Goal: Answer question/provide support

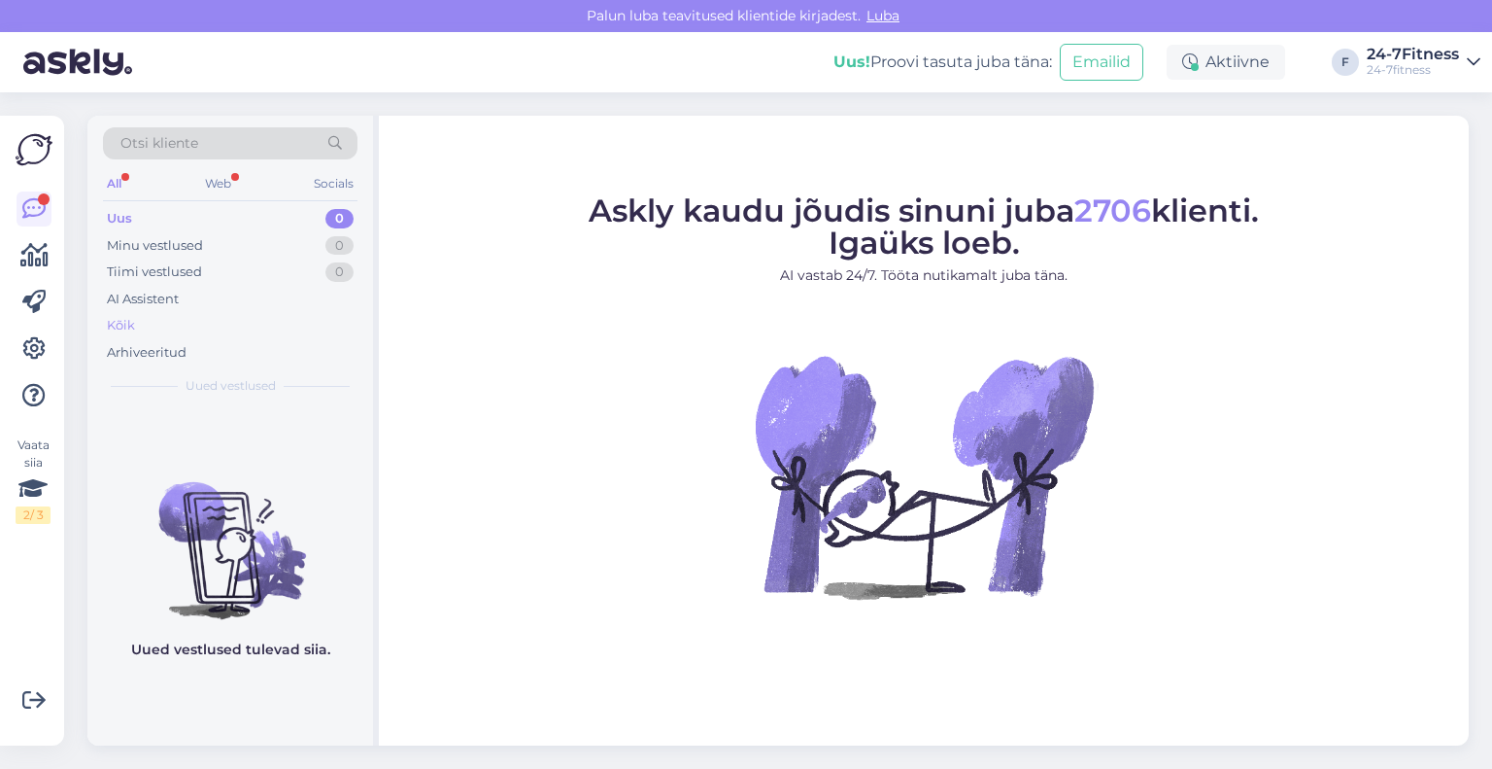
click at [161, 314] on div "Kõik" at bounding box center [230, 325] width 255 height 27
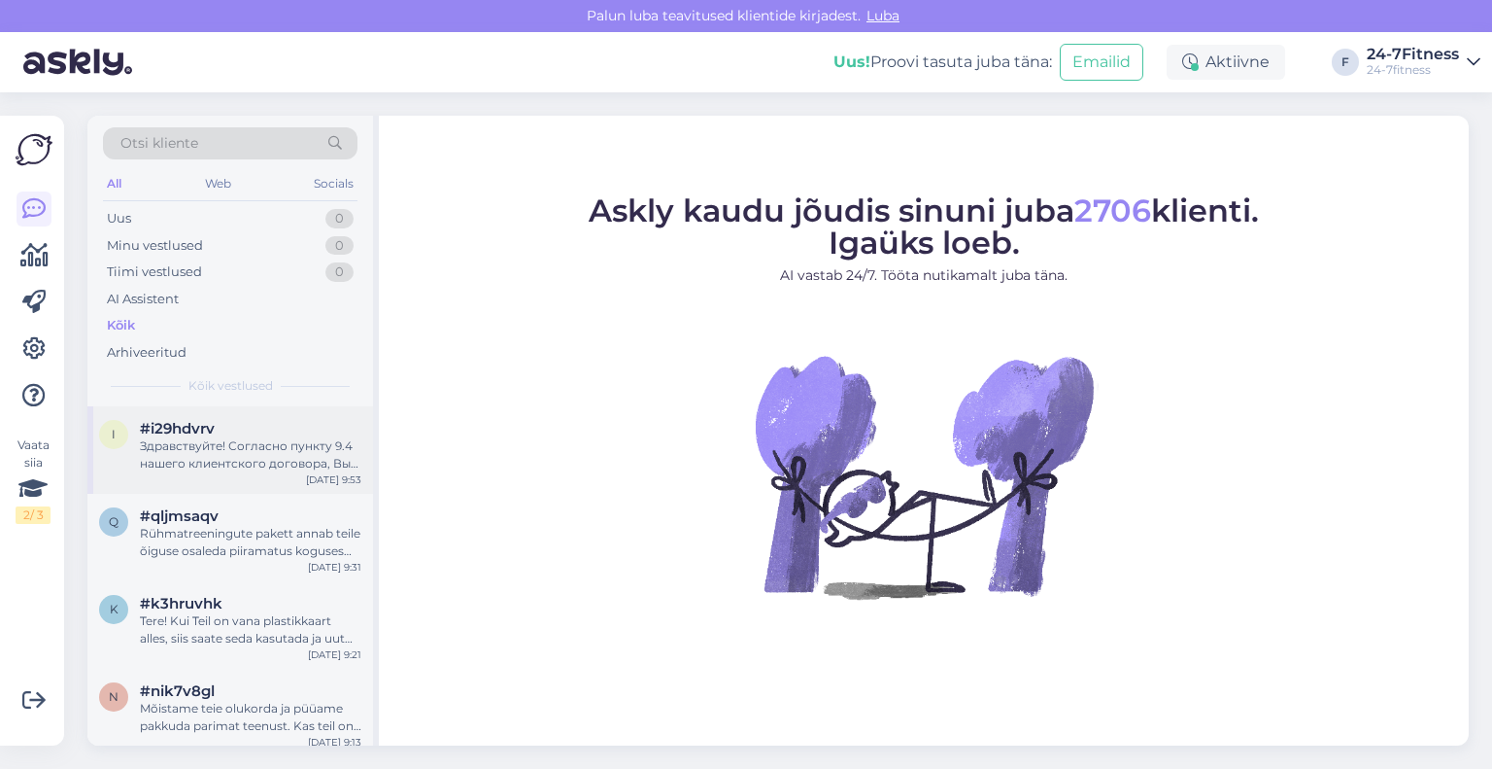
click at [244, 462] on div "Здравствуйте! Согласно пункту 9.4 нашего клиентского договора, Вы можете досроч…" at bounding box center [251, 454] width 222 height 35
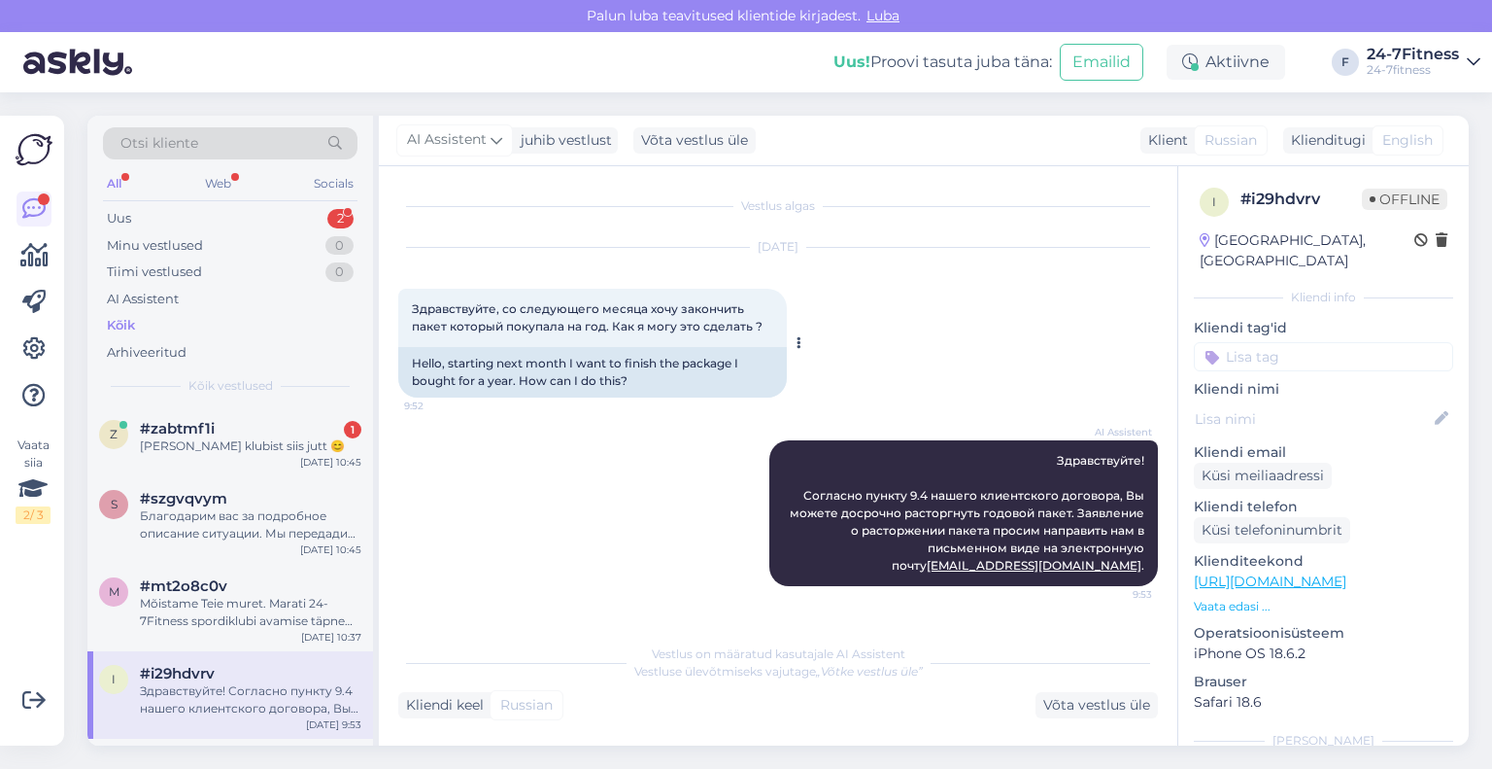
drag, startPoint x: 765, startPoint y: 325, endPoint x: 403, endPoint y: 309, distance: 361.8
click at [403, 309] on div "Здравствуйте, со следующего месяца хочу закончить пакет который покупала на год…" at bounding box center [592, 318] width 389 height 58
copy span "Здравствуйте, со следующего месяца хочу закончить пакет который покупала на год…"
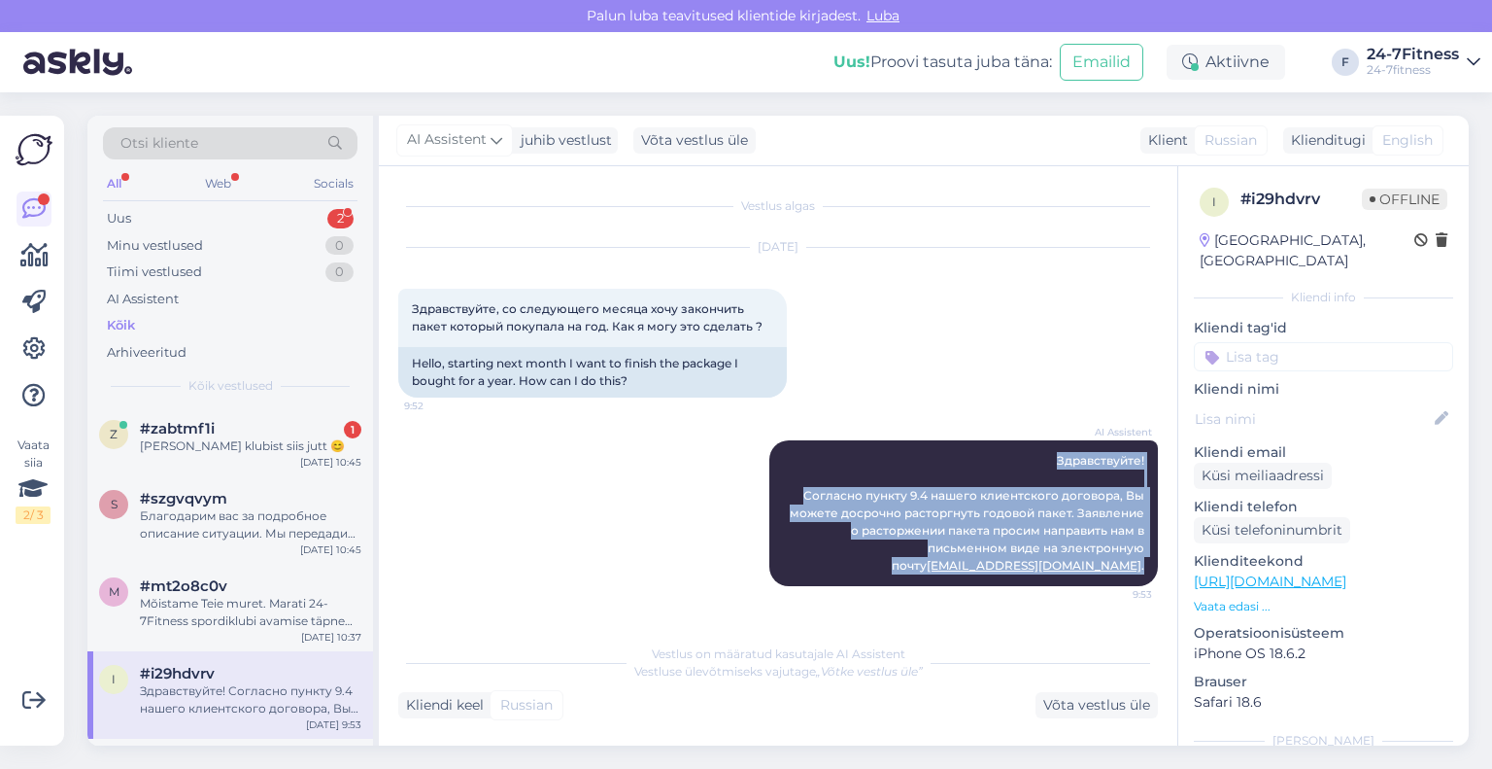
drag, startPoint x: 1148, startPoint y: 564, endPoint x: 1008, endPoint y: 437, distance: 189.1
click at [1008, 437] on div "AI Assistent Здравствуйте! Согласно пункту 9.4 нашего клиентского договора, Вы …" at bounding box center [778, 513] width 760 height 188
copy span "Здравствуйте! Согласно пункту 9.4 нашего клиентского договора, Вы можете досроч…"
click at [825, 477] on div "AI Assistent Здравствуйте! Согласно пункту 9.4 нашего клиентского договора, Вы …" at bounding box center [963, 513] width 389 height 146
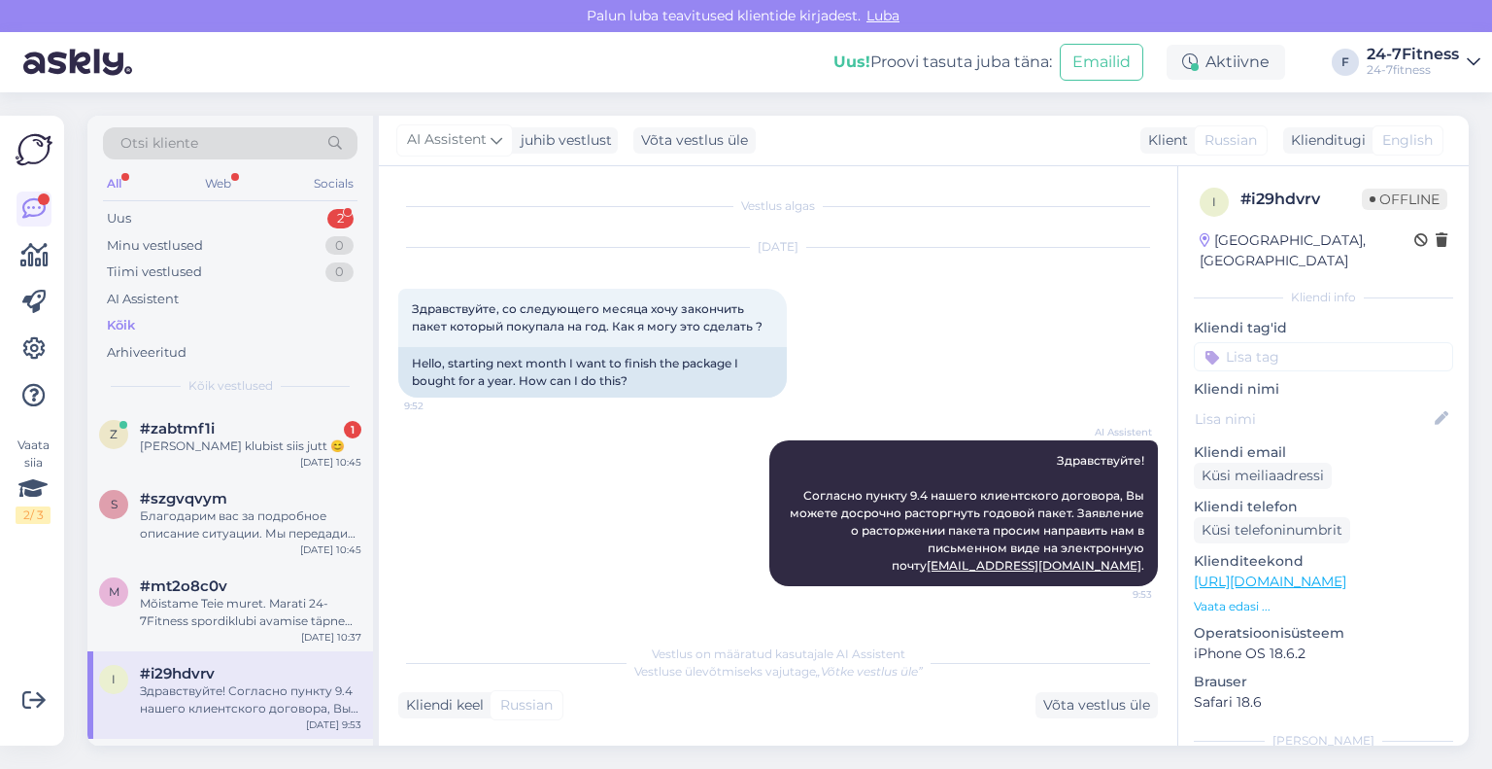
click at [677, 504] on div "AI Assistent Здравствуйте! Согласно пункту 9.4 нашего клиентского договора, Вы …" at bounding box center [778, 513] width 760 height 188
click at [1057, 693] on div "Võta vestlus üle" at bounding box center [1097, 705] width 122 height 26
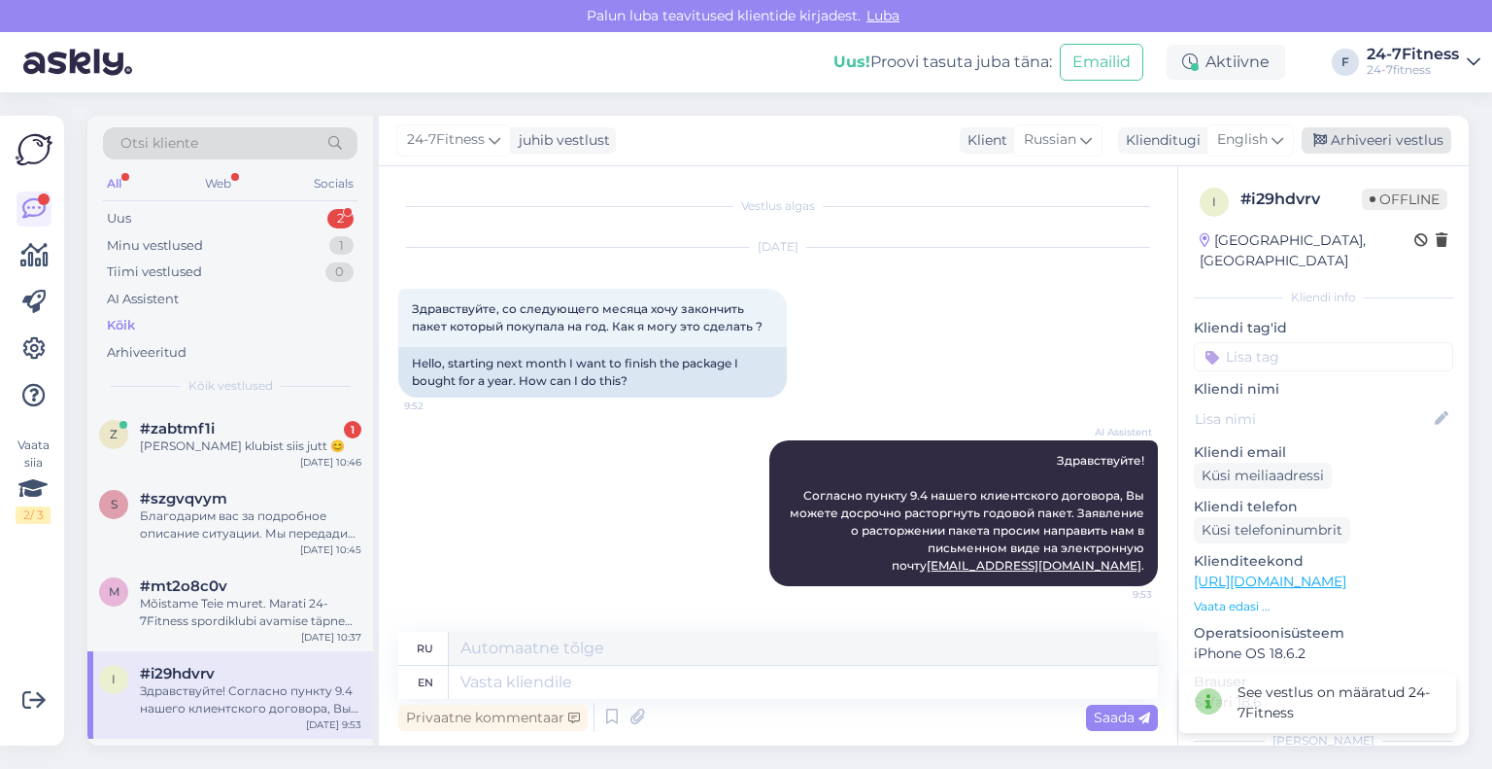
click at [1345, 143] on div "Arhiveeri vestlus" at bounding box center [1377, 140] width 150 height 26
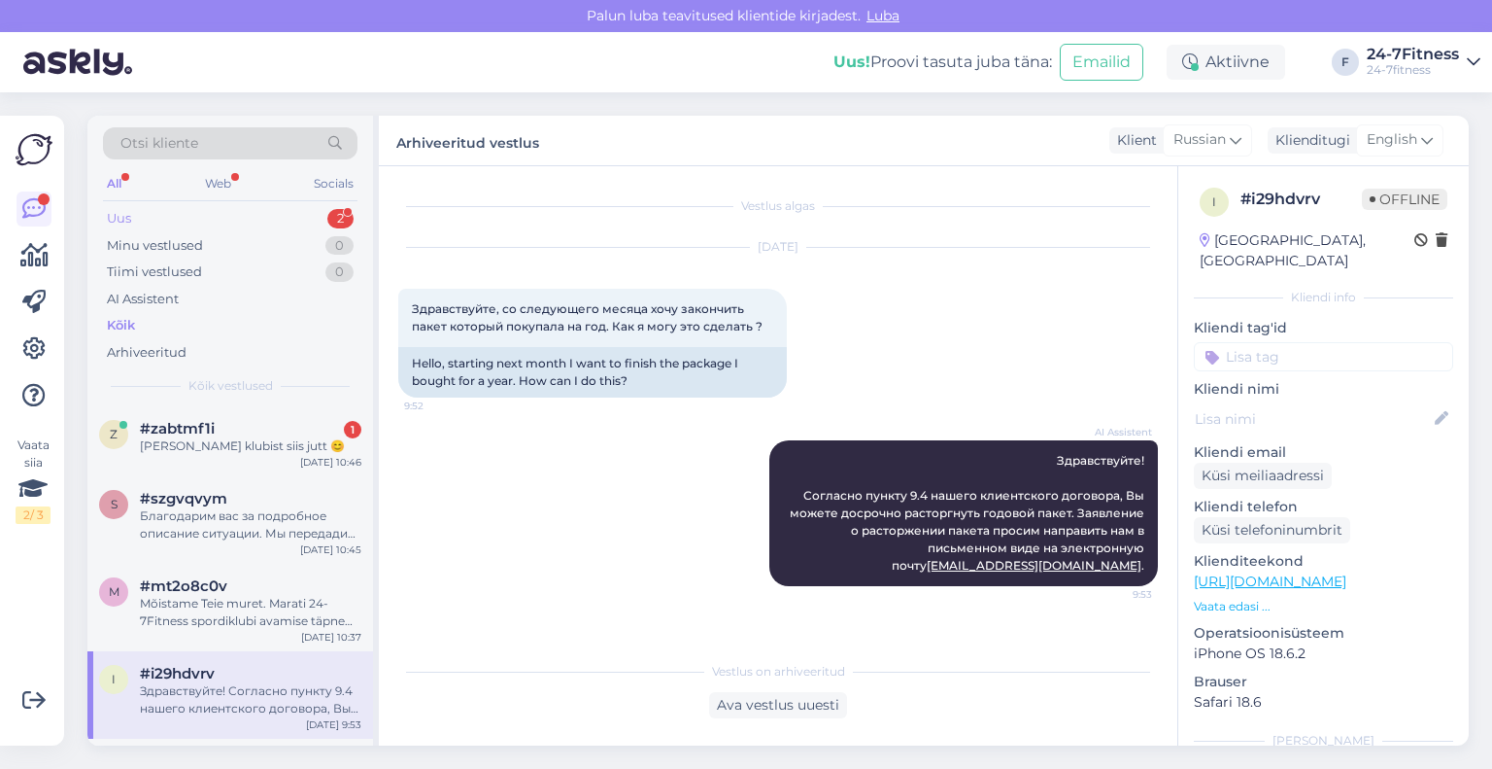
click at [183, 229] on div "Uus 2" at bounding box center [230, 218] width 255 height 27
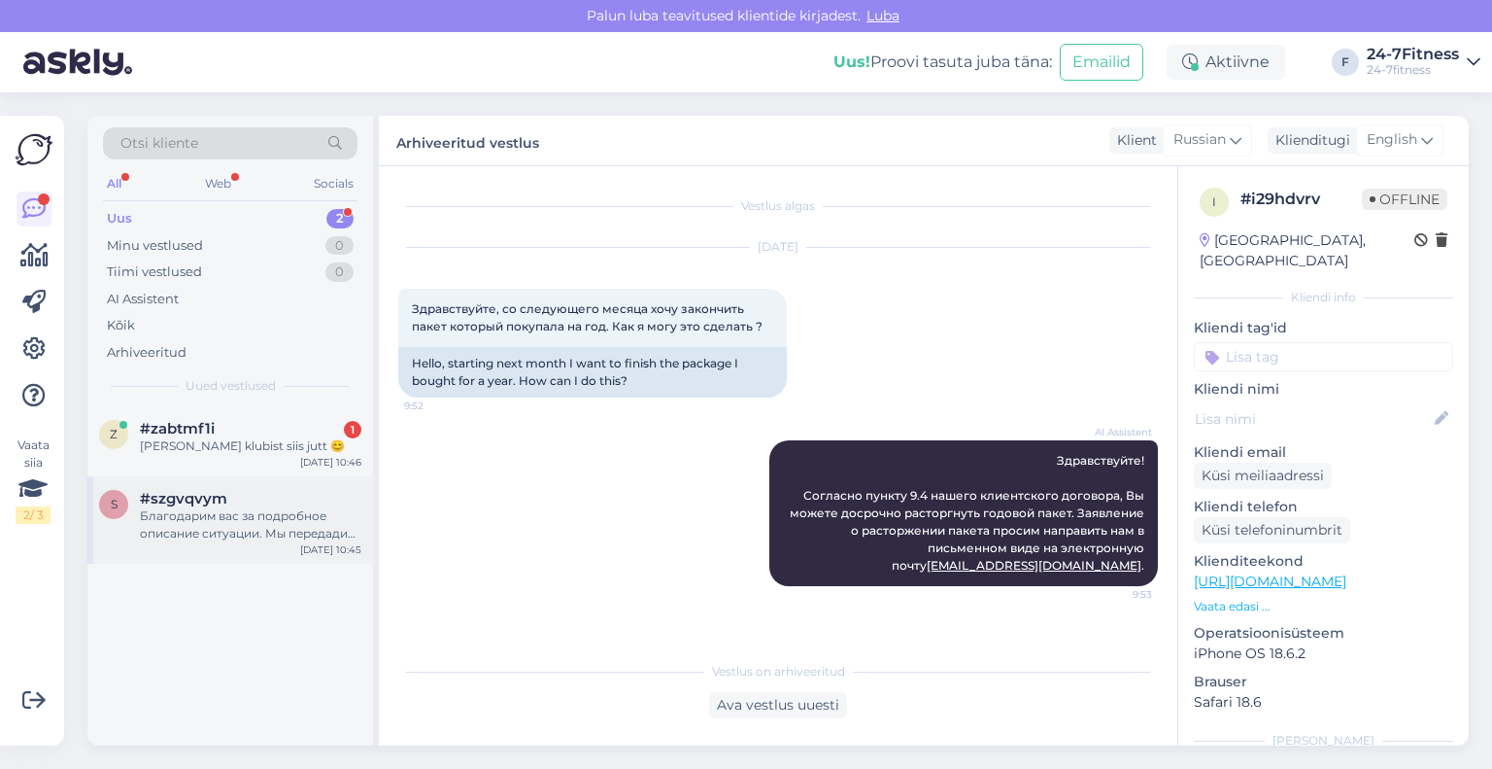
click at [212, 539] on div "Благодарим вас за подробное описание ситуации. Мы передадим эту информацию соот…" at bounding box center [251, 524] width 222 height 35
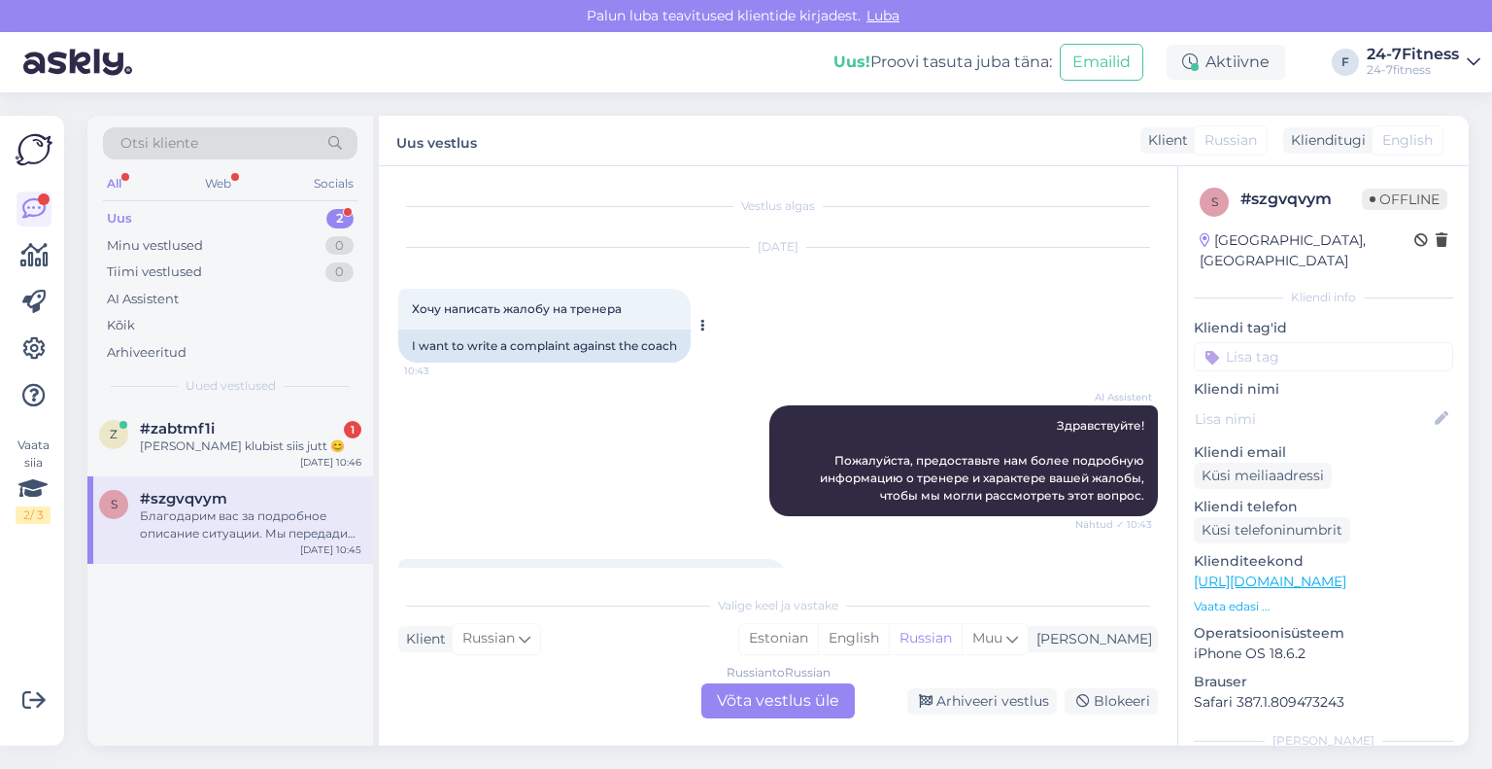
drag, startPoint x: 653, startPoint y: 306, endPoint x: 406, endPoint y: 297, distance: 246.9
click at [406, 297] on div "Хочу написать жалобу на тренера 10:43" at bounding box center [544, 309] width 292 height 41
copy span "Хочу написать жалобу на тренера"
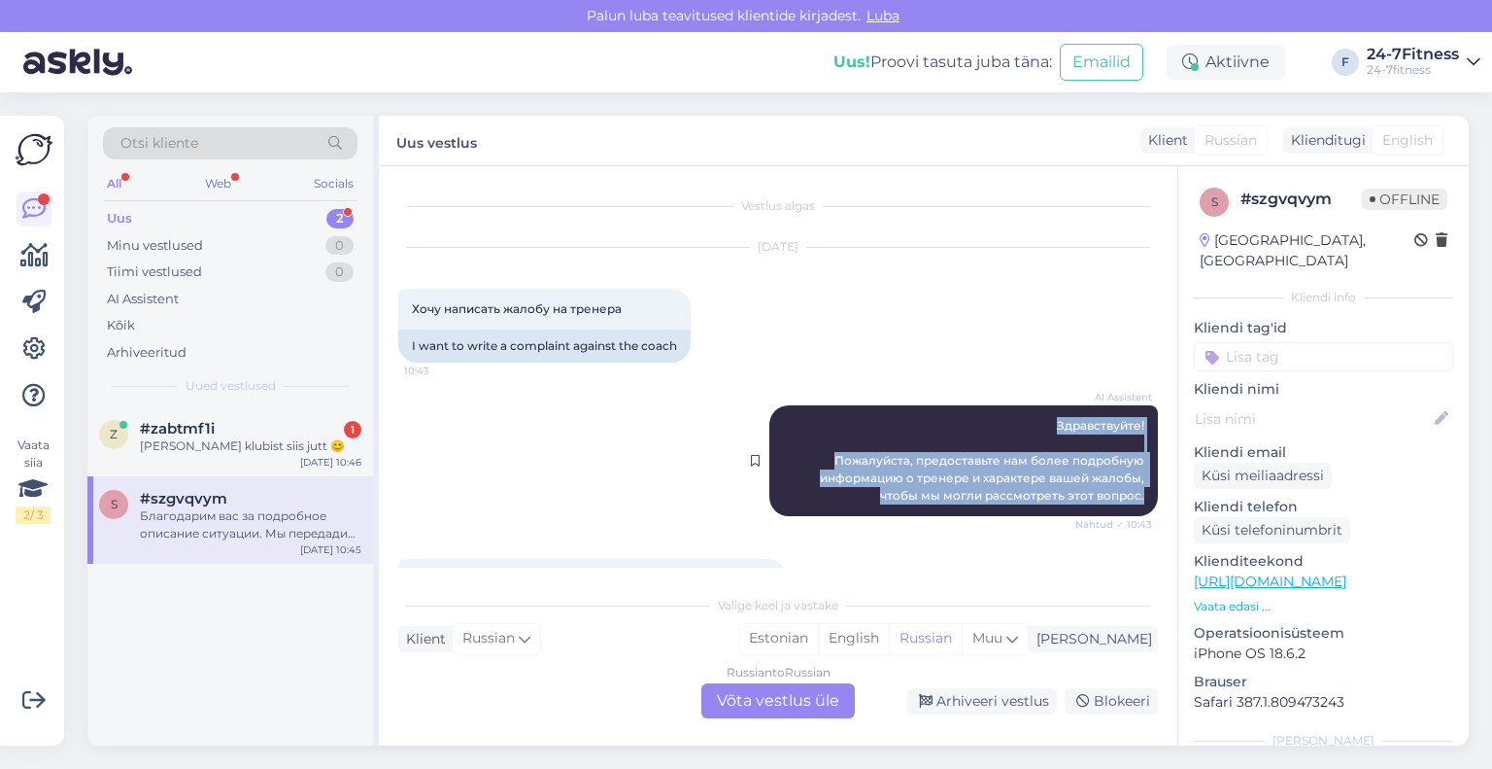
drag, startPoint x: 1133, startPoint y: 496, endPoint x: 1039, endPoint y: 412, distance: 126.6
click at [1039, 412] on div "AI Assistent Здравствуйте! Пожалуйста, предоставьте нам более подробную информа…" at bounding box center [963, 460] width 389 height 111
copy span "Здравствуйте! Пожалуйста, предоставьте нам более подробную информацию о тренере…"
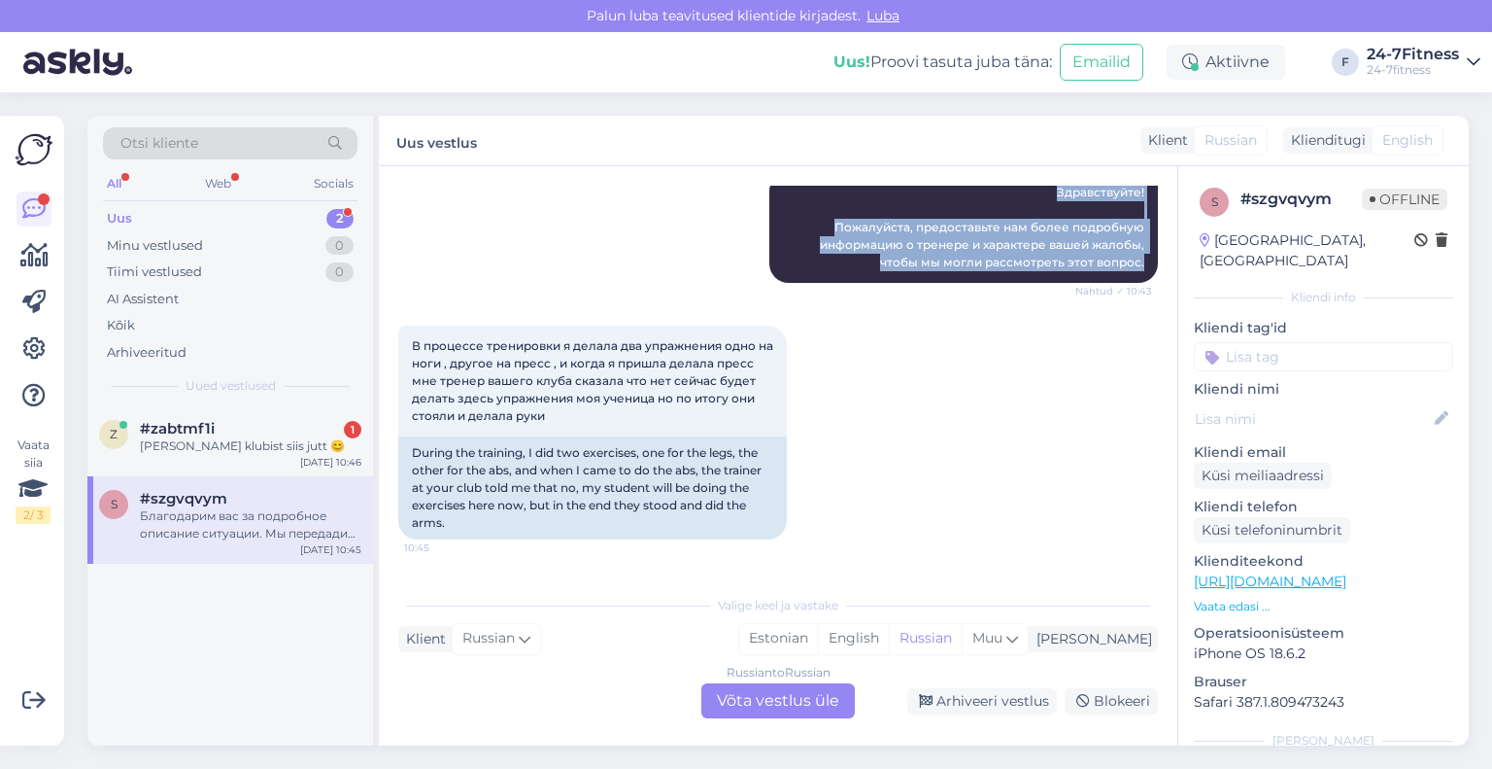
scroll to position [344, 0]
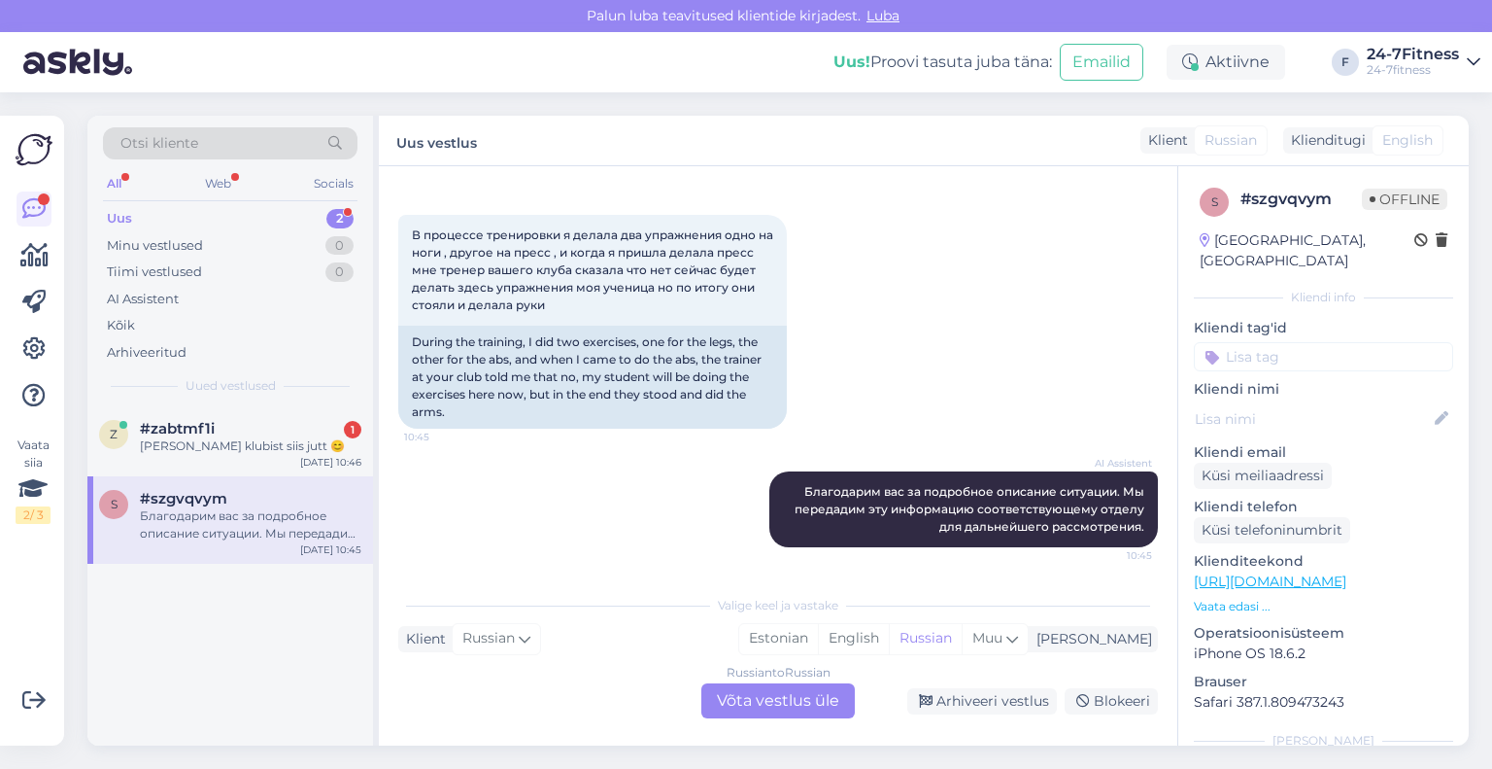
drag, startPoint x: 564, startPoint y: 304, endPoint x: 393, endPoint y: 237, distance: 183.7
click at [393, 237] on div "Vestlus algas [DATE] Хочу написать жалобу на тренера 10:43 I want to write a co…" at bounding box center [778, 455] width 799 height 579
copy span "В процессе тренировки я делала два упражнения одно на ноги , другое на пресс , …"
